Goal: Transaction & Acquisition: Purchase product/service

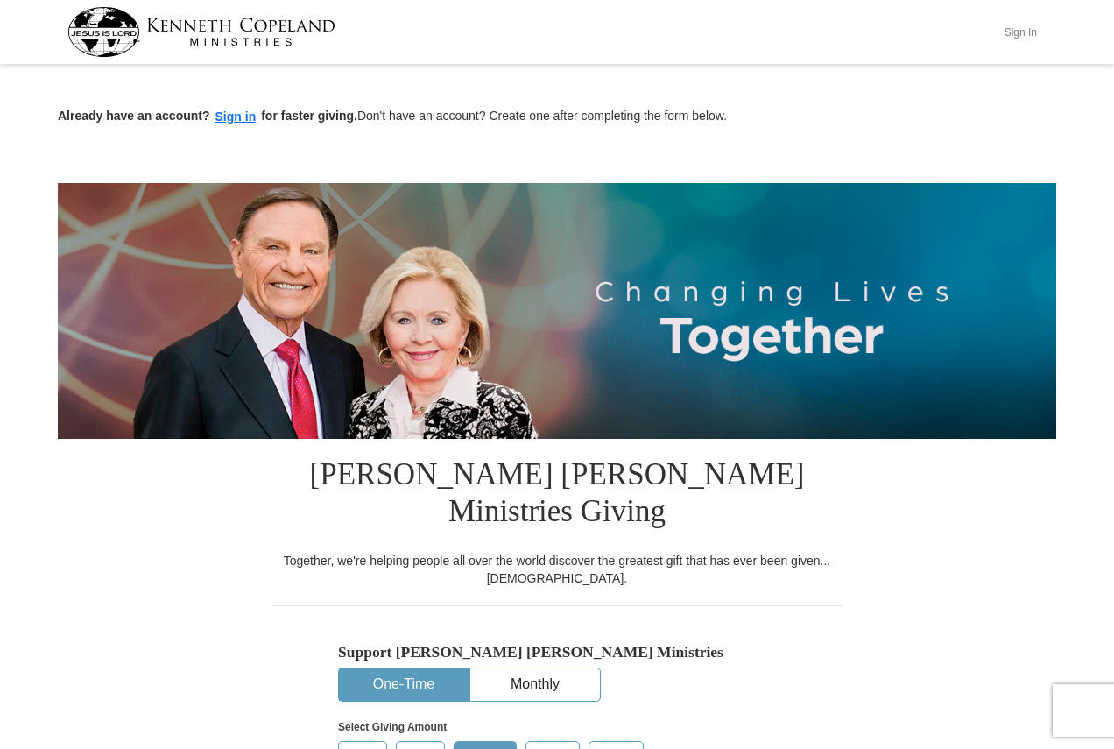
click at [1005, 31] on button "Sign In" at bounding box center [1020, 31] width 53 height 27
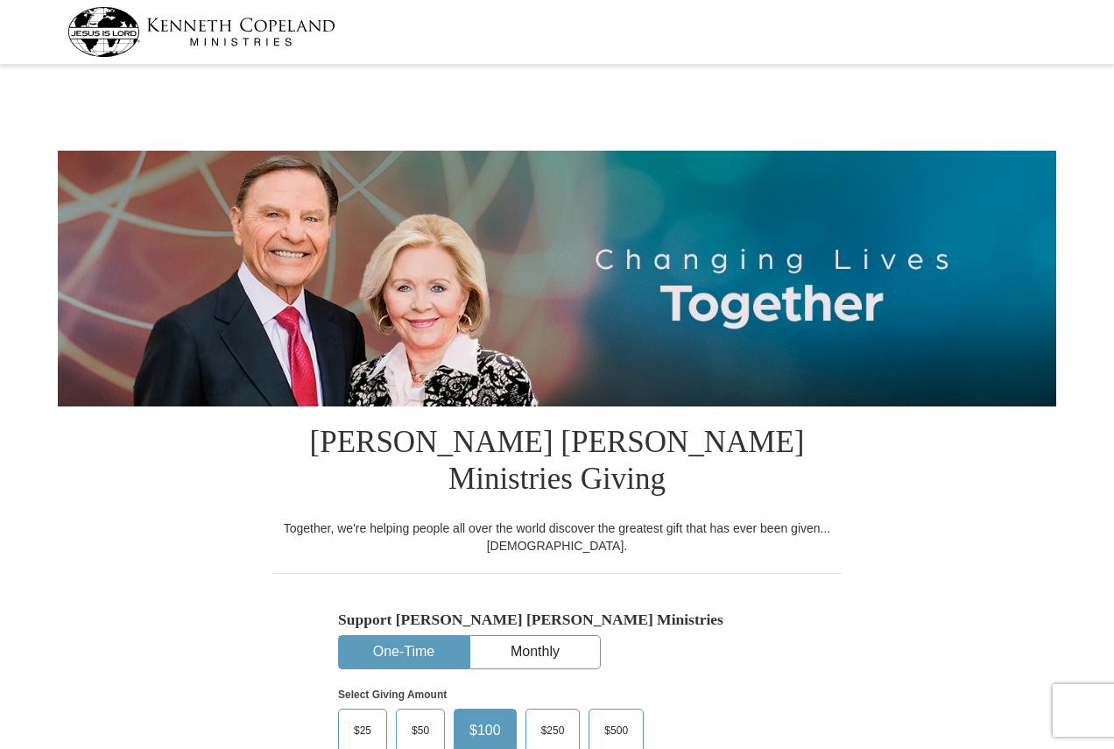
select select "PA"
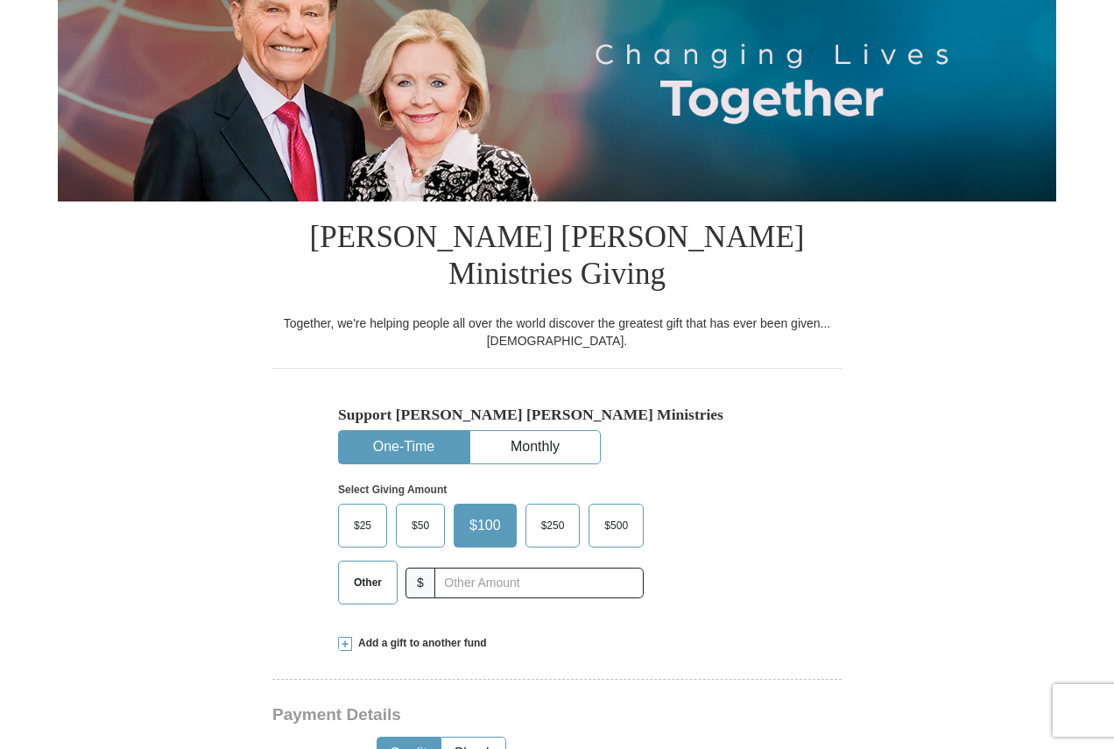
scroll to position [263, 0]
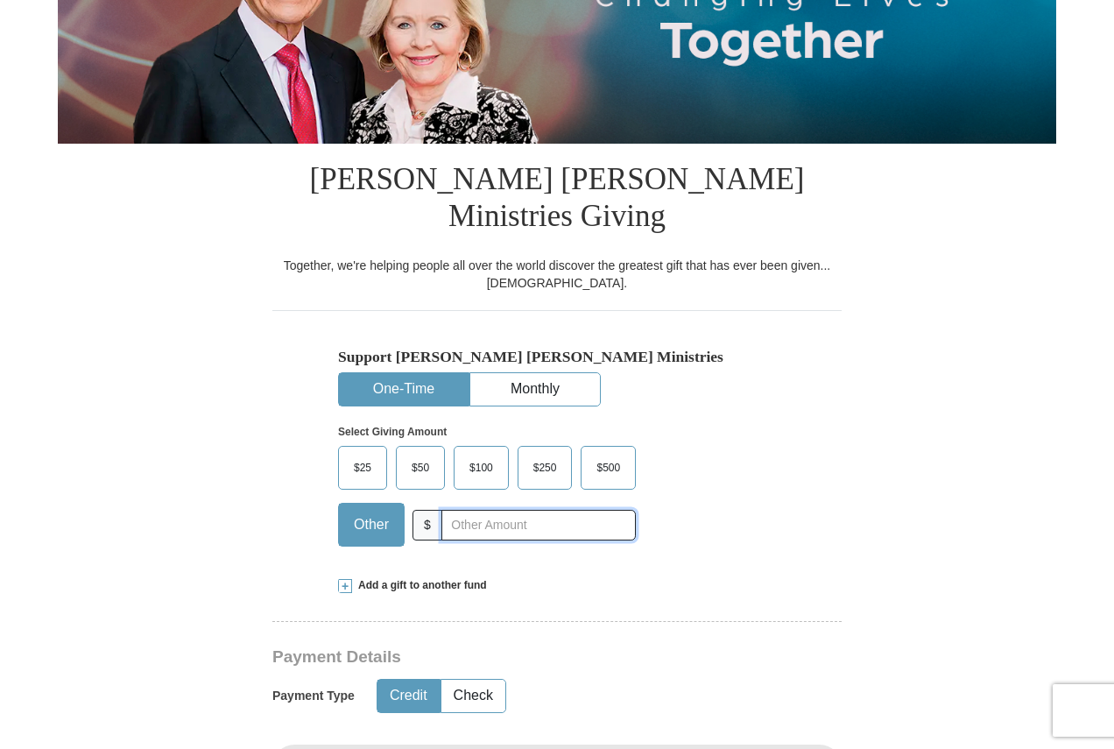
click at [539, 510] on input "text" at bounding box center [538, 525] width 194 height 31
type input "20"
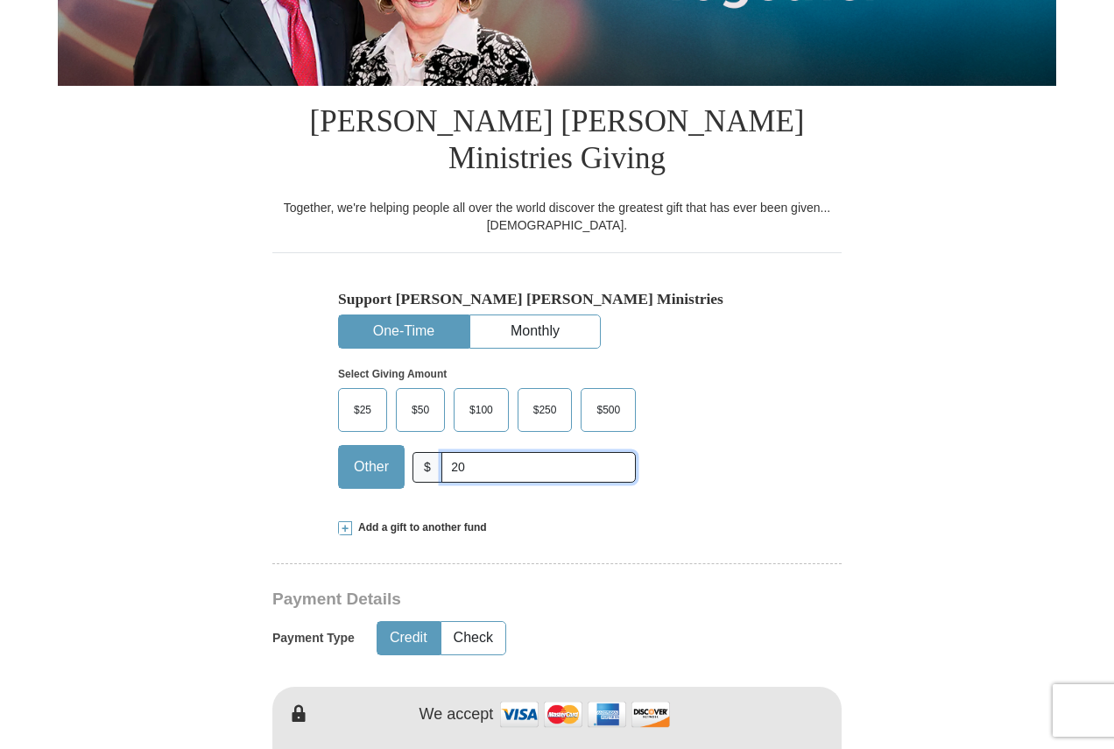
scroll to position [438, 0]
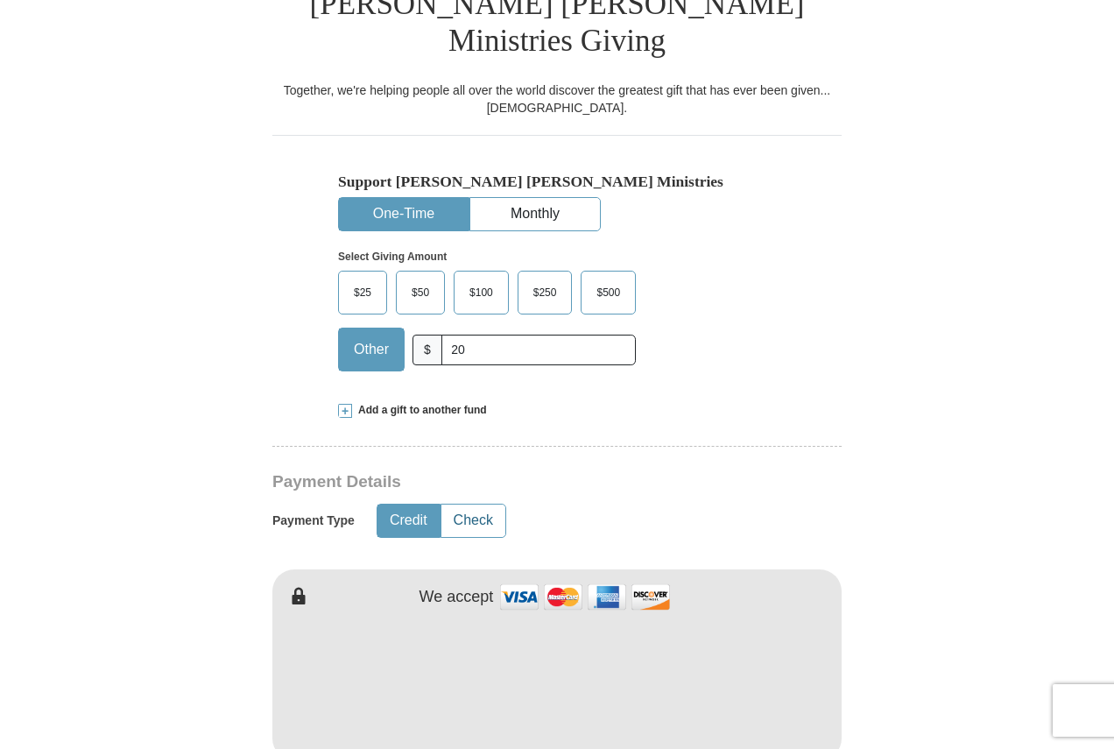
click at [483, 505] on button "Check" at bounding box center [473, 521] width 64 height 32
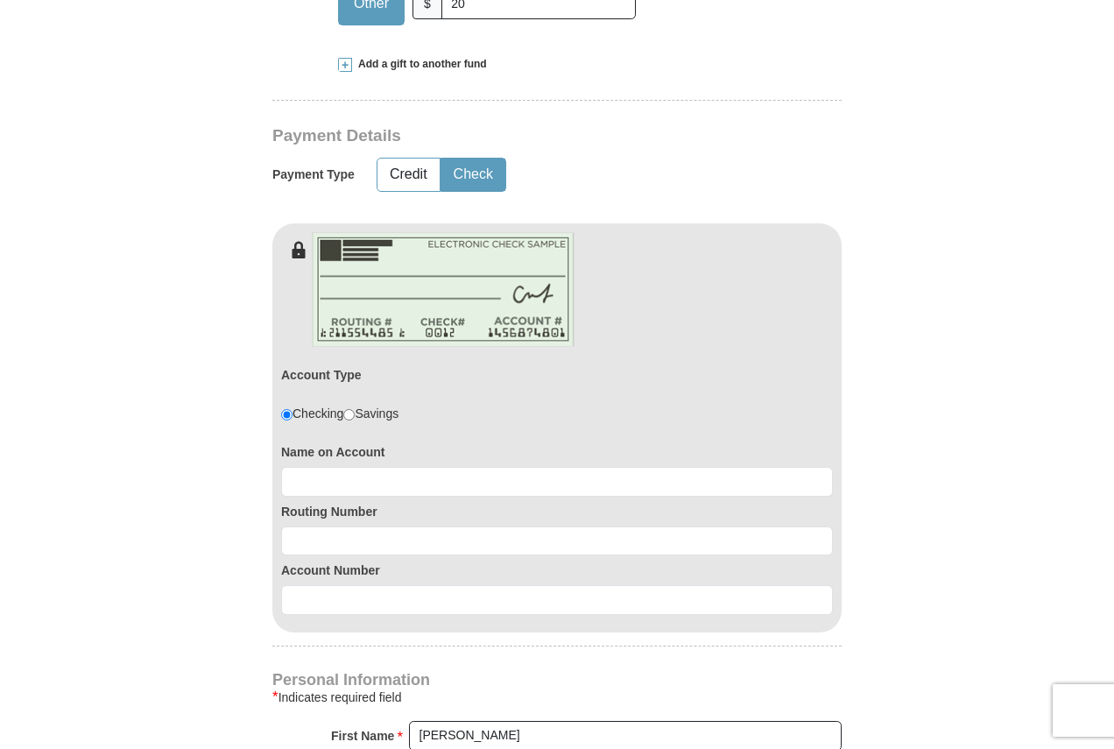
scroll to position [1139, 0]
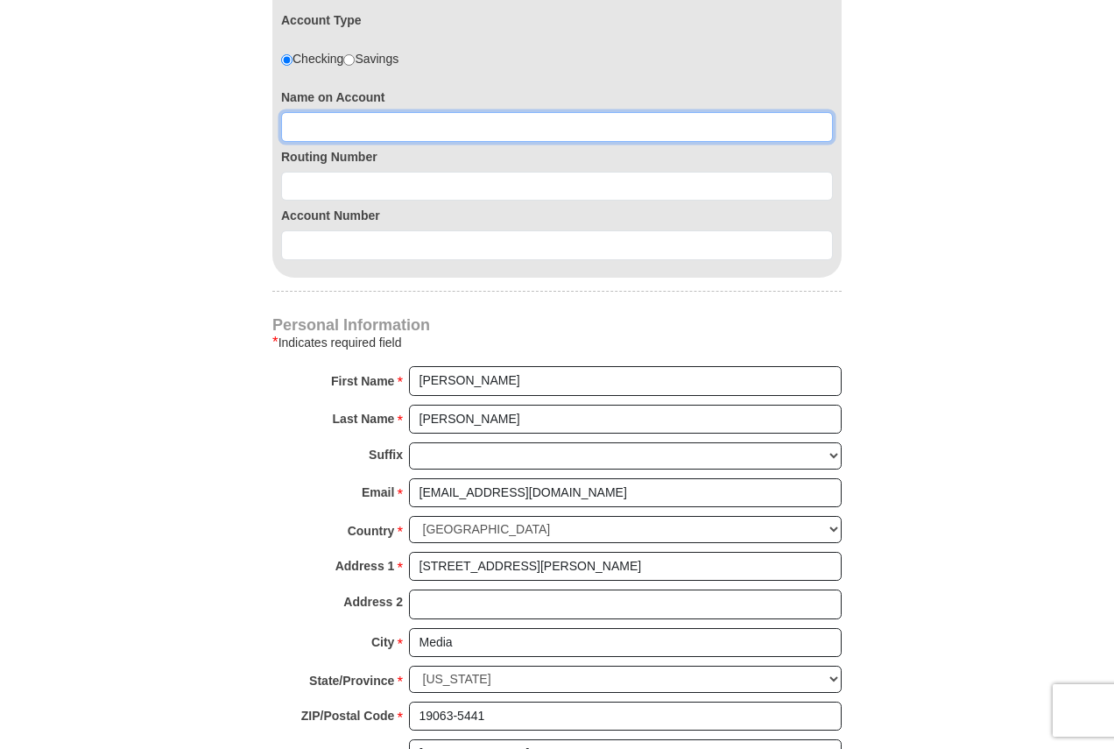
click at [382, 112] on input at bounding box center [557, 127] width 552 height 30
type input "[PERSON_NAME]"
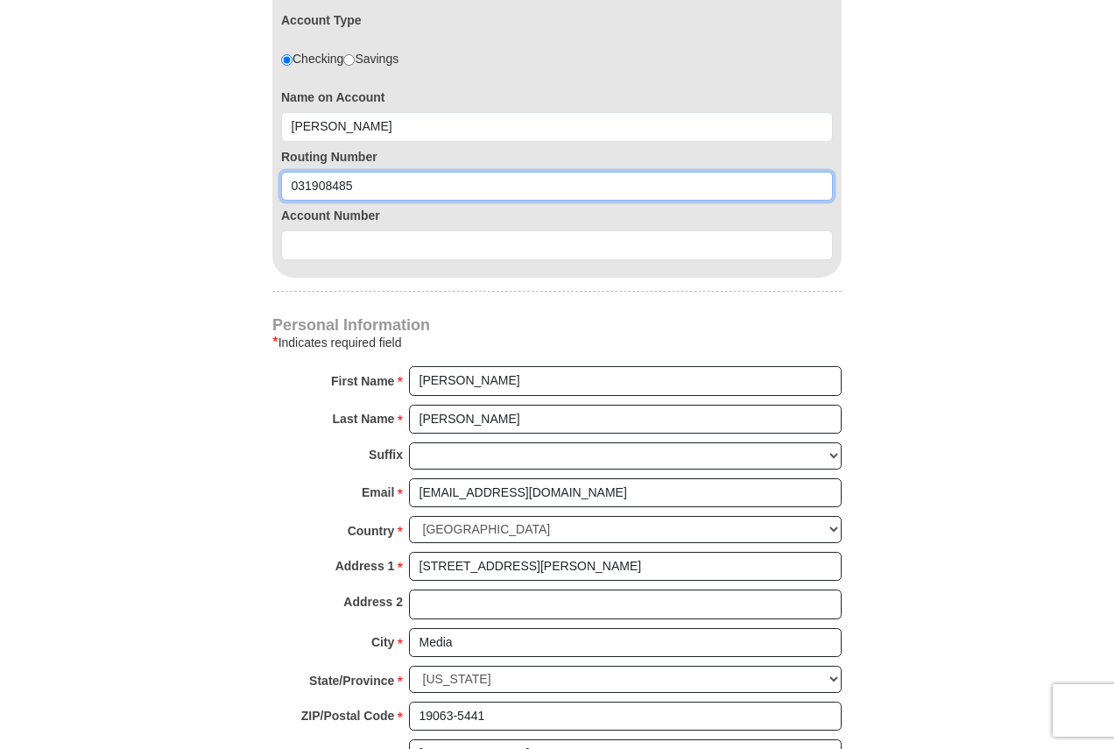
type input "031908485"
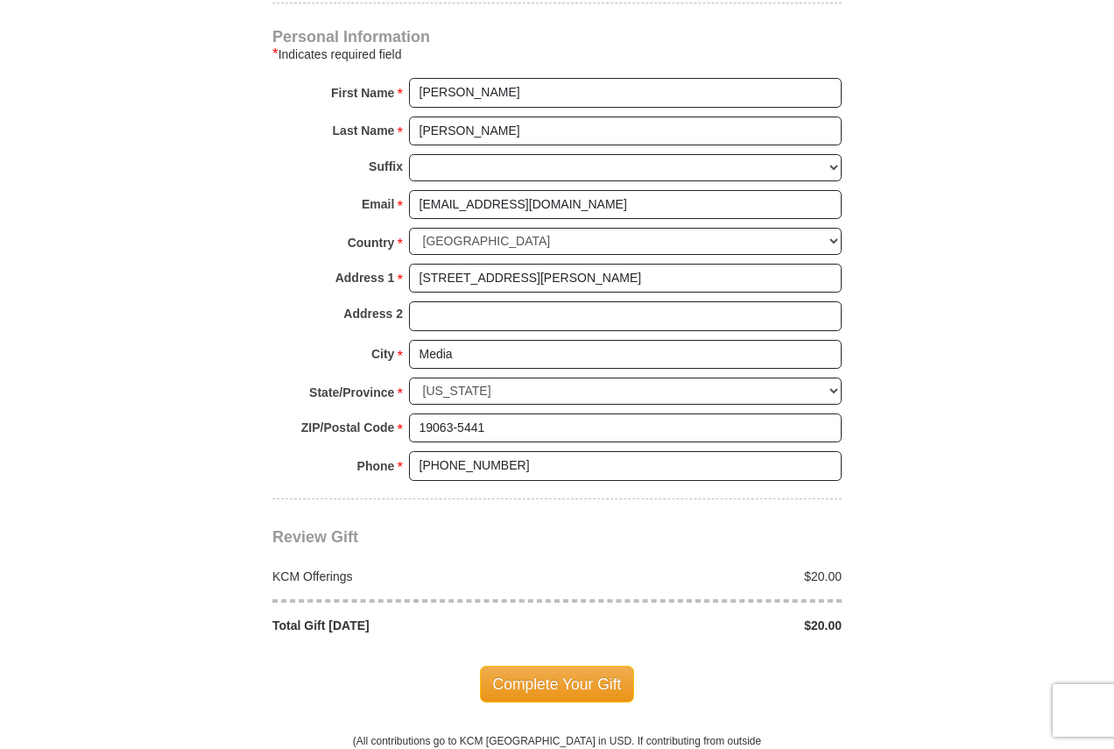
scroll to position [1489, 0]
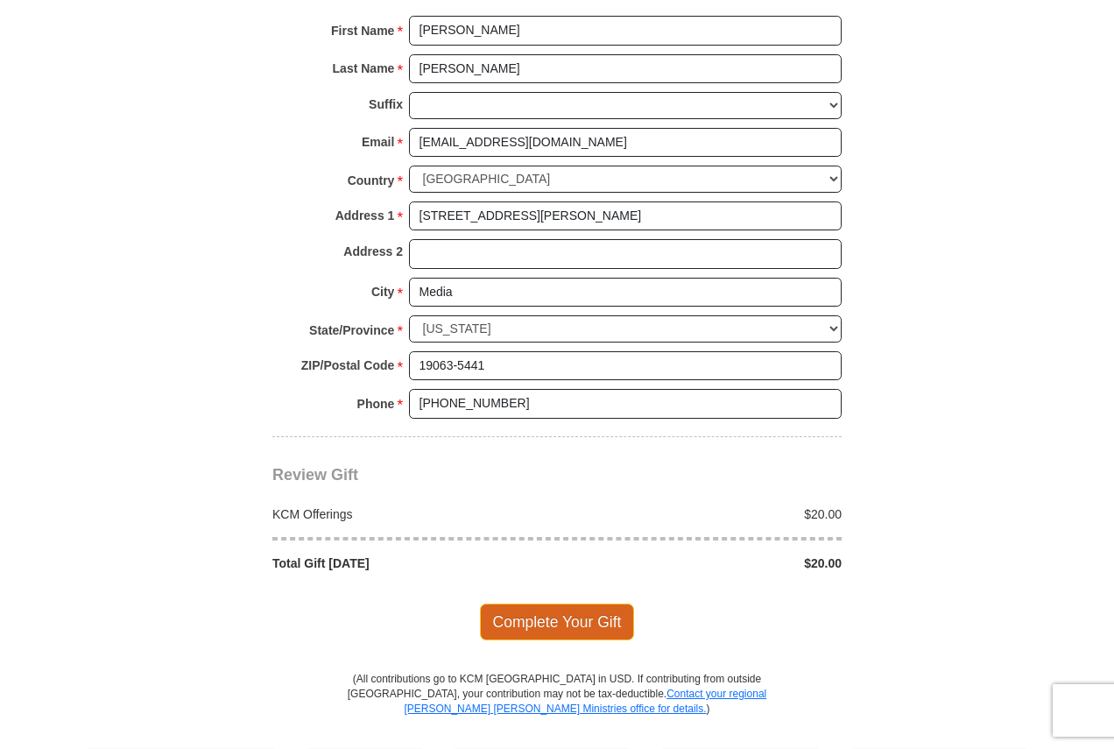
type input "0360154439"
click at [599, 603] on span "Complete Your Gift" at bounding box center [557, 621] width 155 height 37
